Goal: Find specific page/section: Find specific page/section

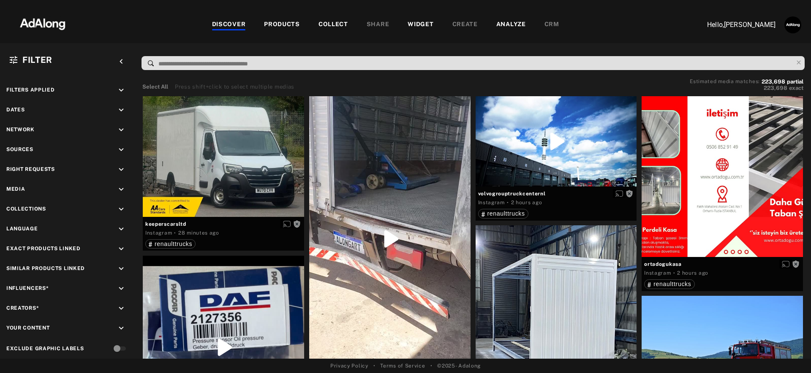
click at [337, 24] on div "COLLECT" at bounding box center [334, 25] width 30 height 10
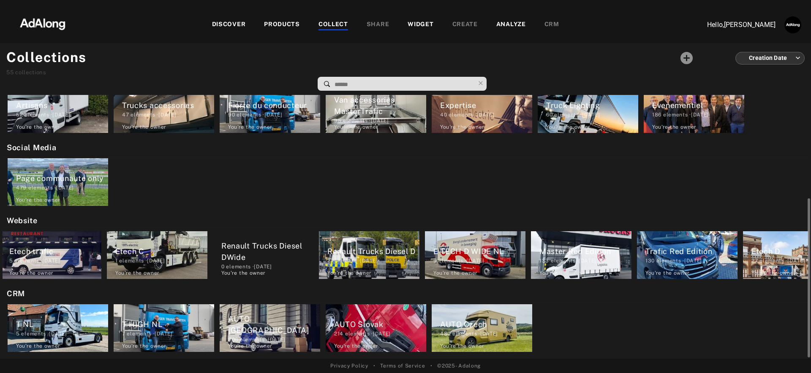
scroll to position [131, 0]
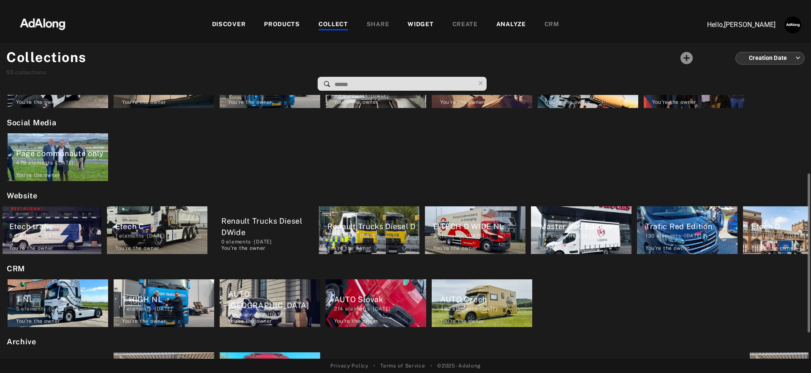
click at [178, 300] on div "T HIGH NL" at bounding box center [168, 299] width 92 height 11
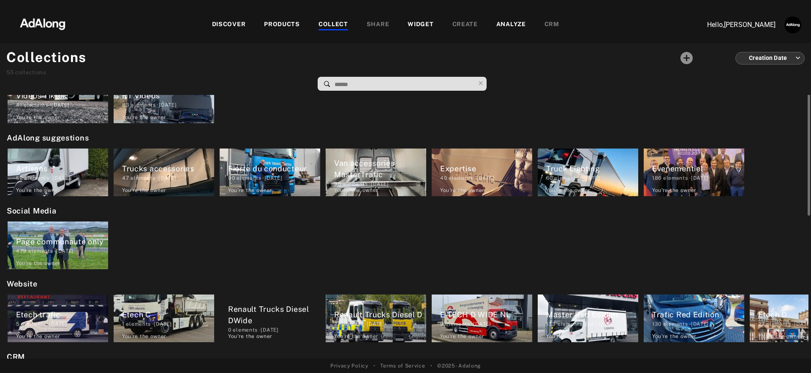
scroll to position [0, 4]
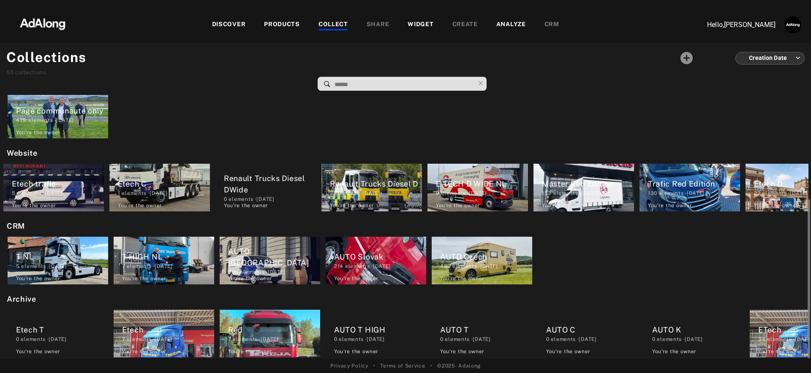
click at [259, 258] on div "AUTO [GEOGRAPHIC_DATA]" at bounding box center [274, 257] width 92 height 23
